Goal: Information Seeking & Learning: Learn about a topic

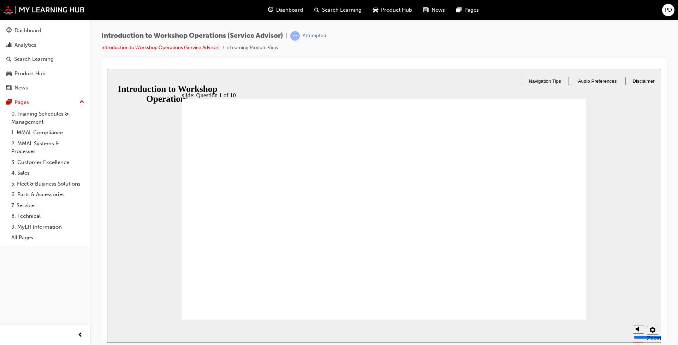
checkbox input "true"
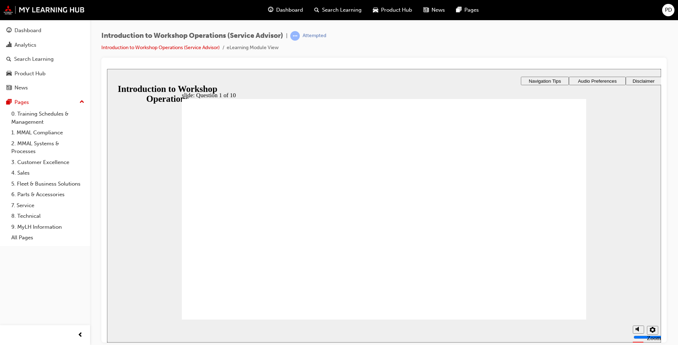
radio input "true"
radio input "false"
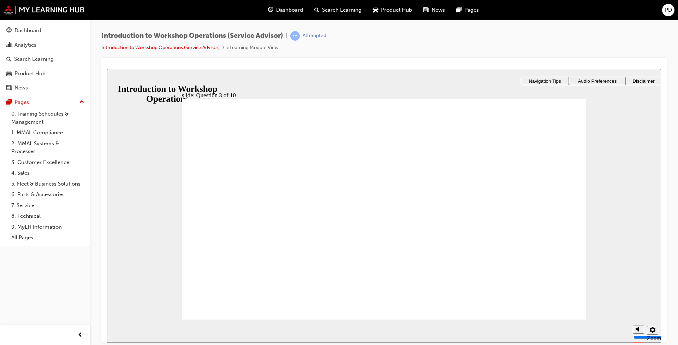
radio input "true"
